Goal: Book appointment/travel/reservation

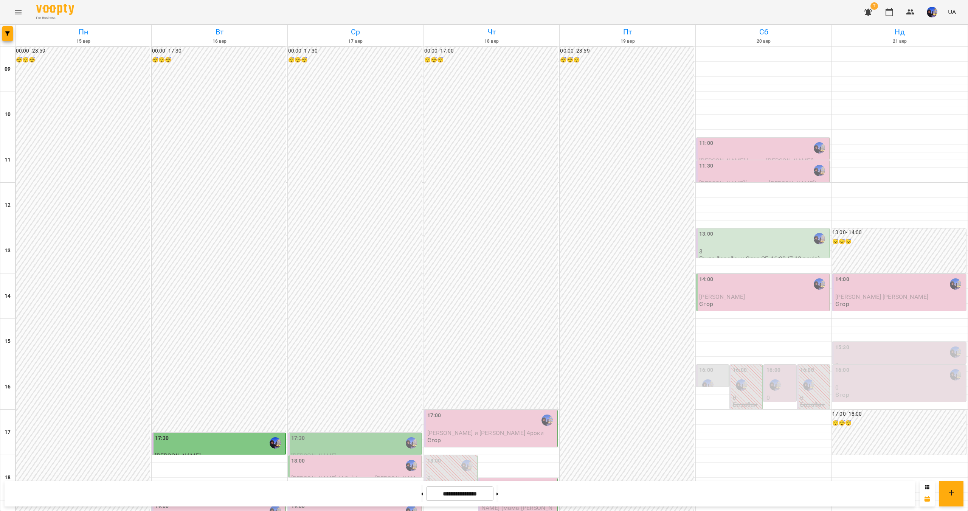
scroll to position [160, 0]
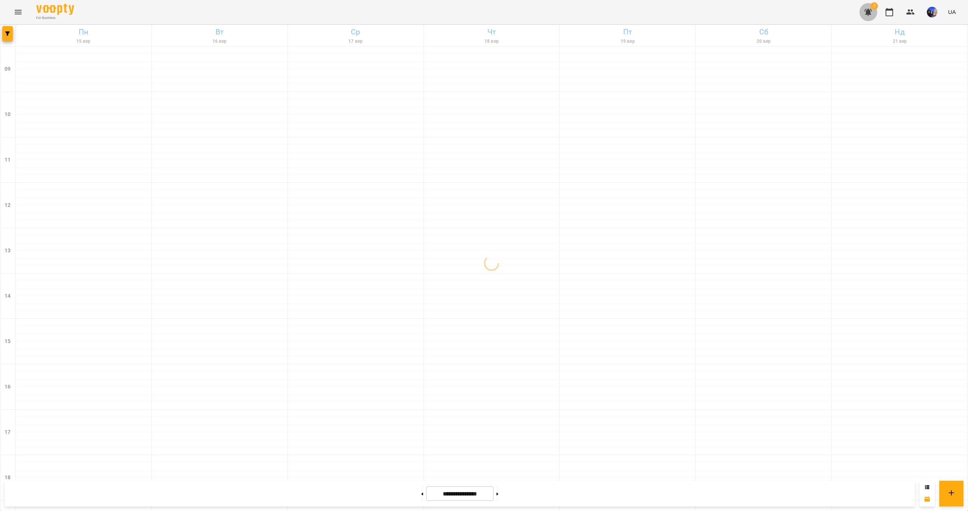
click at [867, 8] on icon "button" at bounding box center [868, 12] width 9 height 9
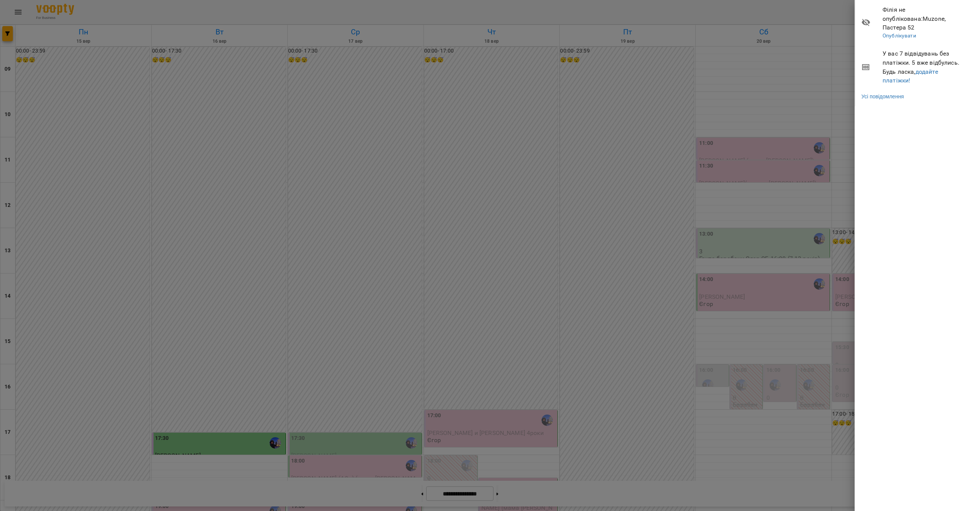
click at [811, 74] on div at bounding box center [484, 255] width 968 height 511
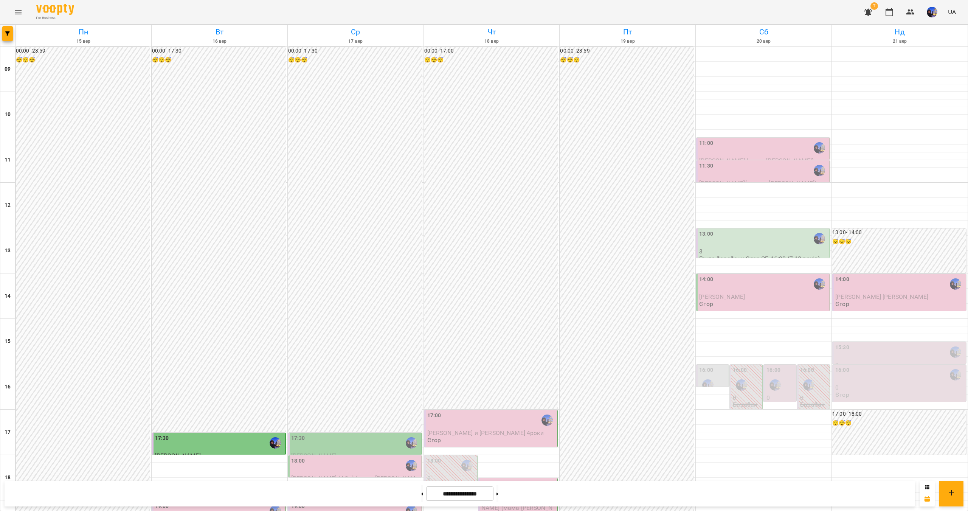
click at [878, 354] on div "15:30" at bounding box center [900, 351] width 129 height 17
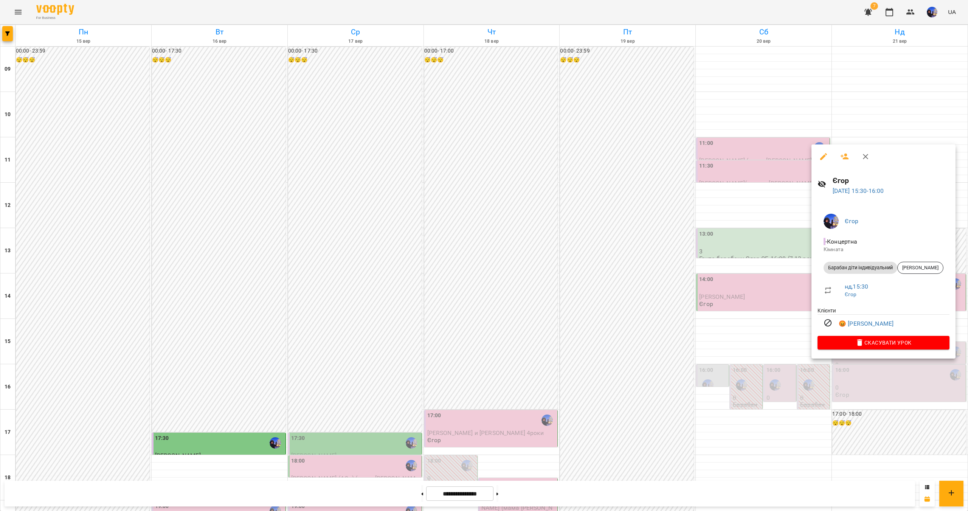
click at [755, 337] on div at bounding box center [484, 255] width 968 height 511
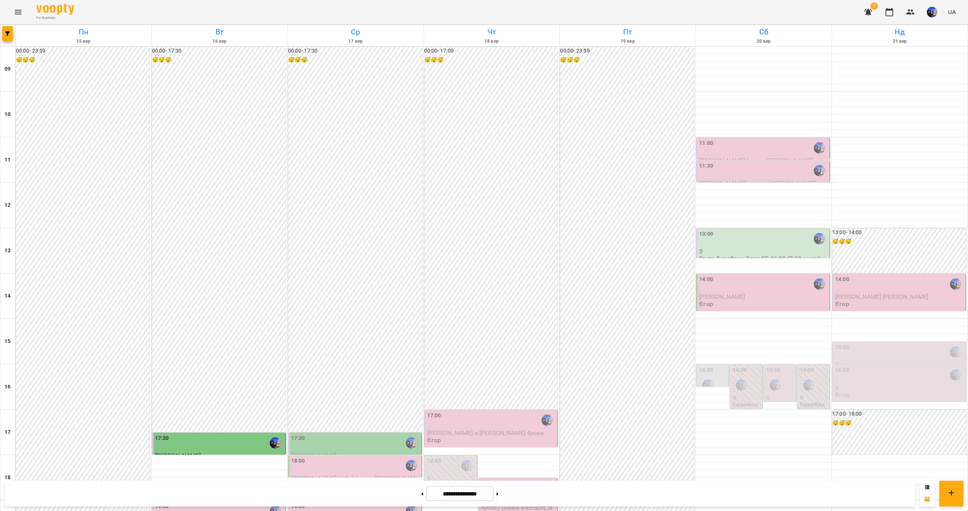
click at [878, 383] on div "16:00" at bounding box center [900, 374] width 129 height 17
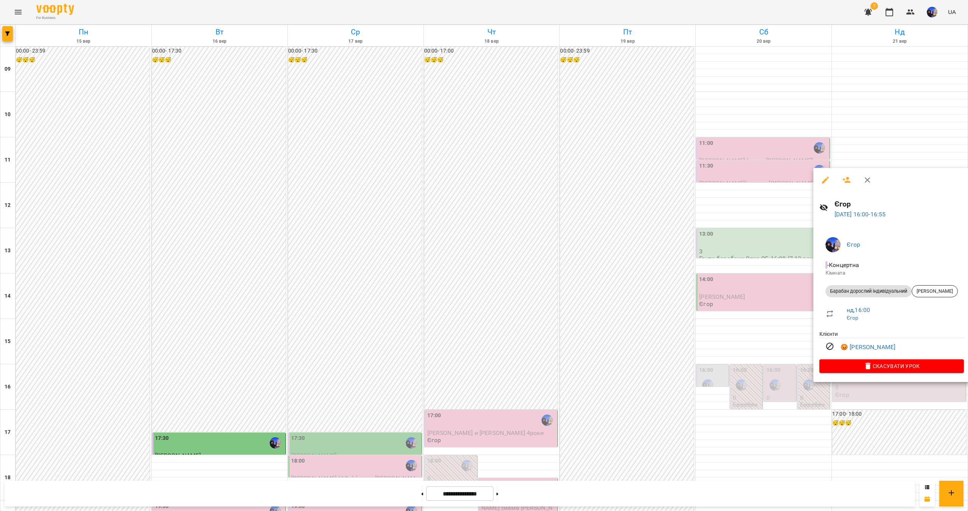
click at [742, 336] on div at bounding box center [484, 255] width 968 height 511
